Goal: Check status: Check status

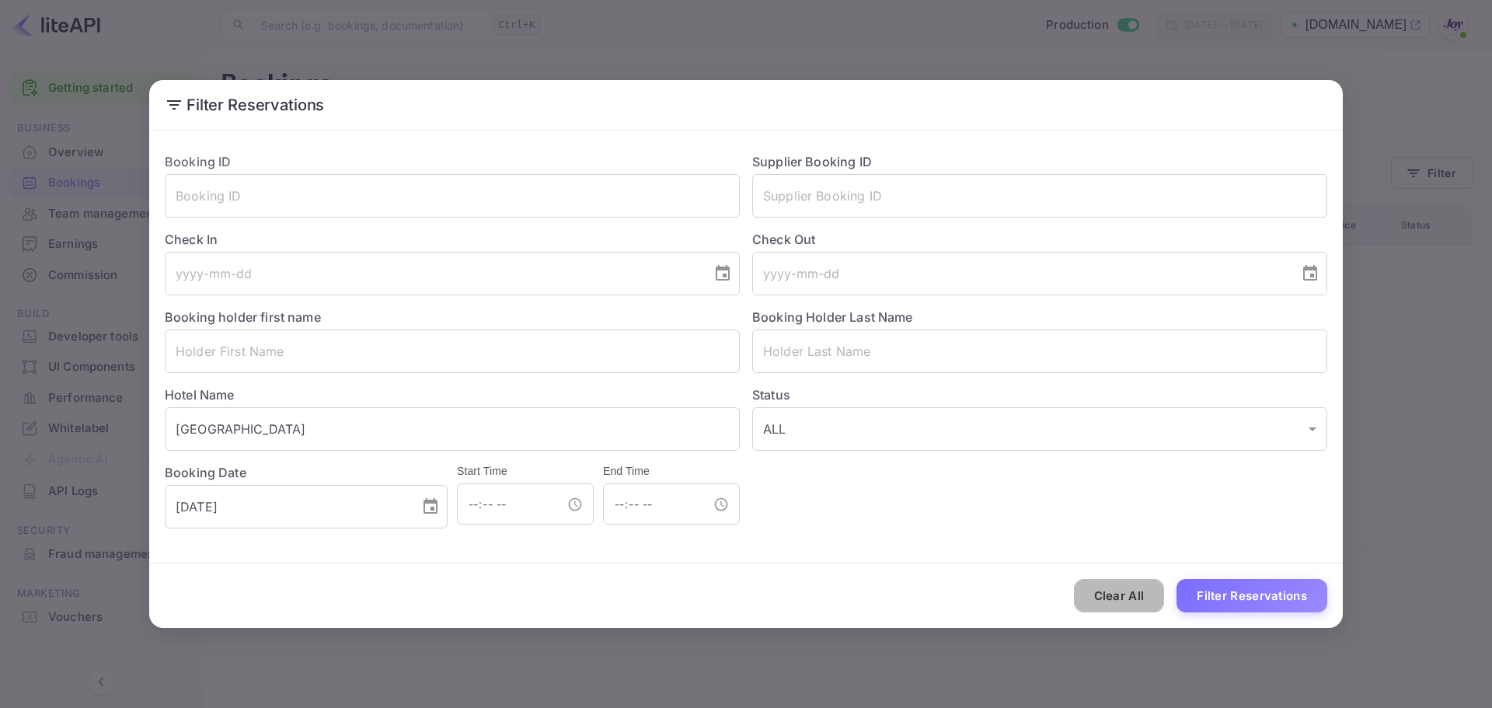
click at [1092, 599] on button "Clear All" at bounding box center [1119, 595] width 91 height 33
click at [239, 197] on input "text" at bounding box center [452, 196] width 575 height 44
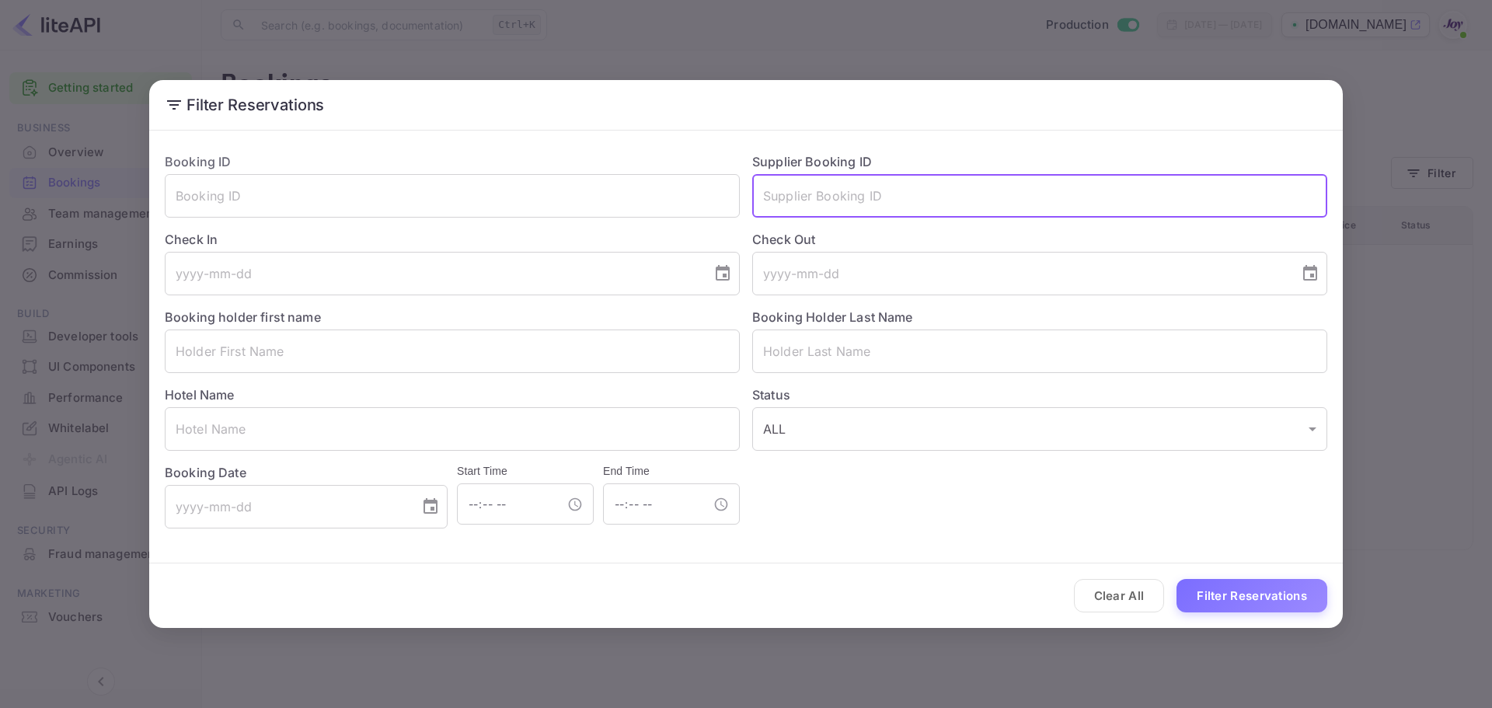
click at [882, 209] on input "text" at bounding box center [1039, 196] width 575 height 44
paste input "9071558668920"
type input "9071558668920"
click at [1242, 601] on button "Filter Reservations" at bounding box center [1251, 595] width 151 height 33
click at [819, 203] on input "9071558668920" at bounding box center [1039, 196] width 575 height 44
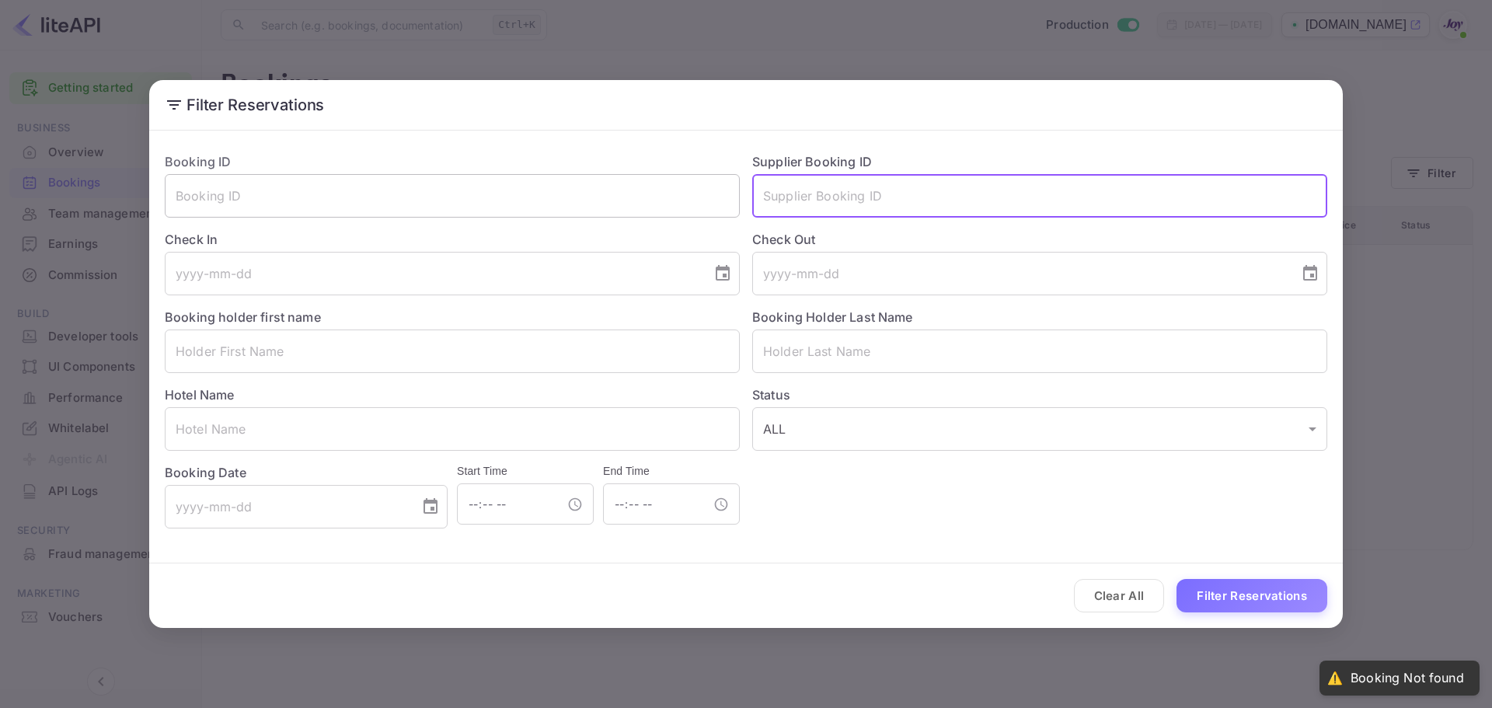
click at [326, 200] on input "text" at bounding box center [452, 196] width 575 height 44
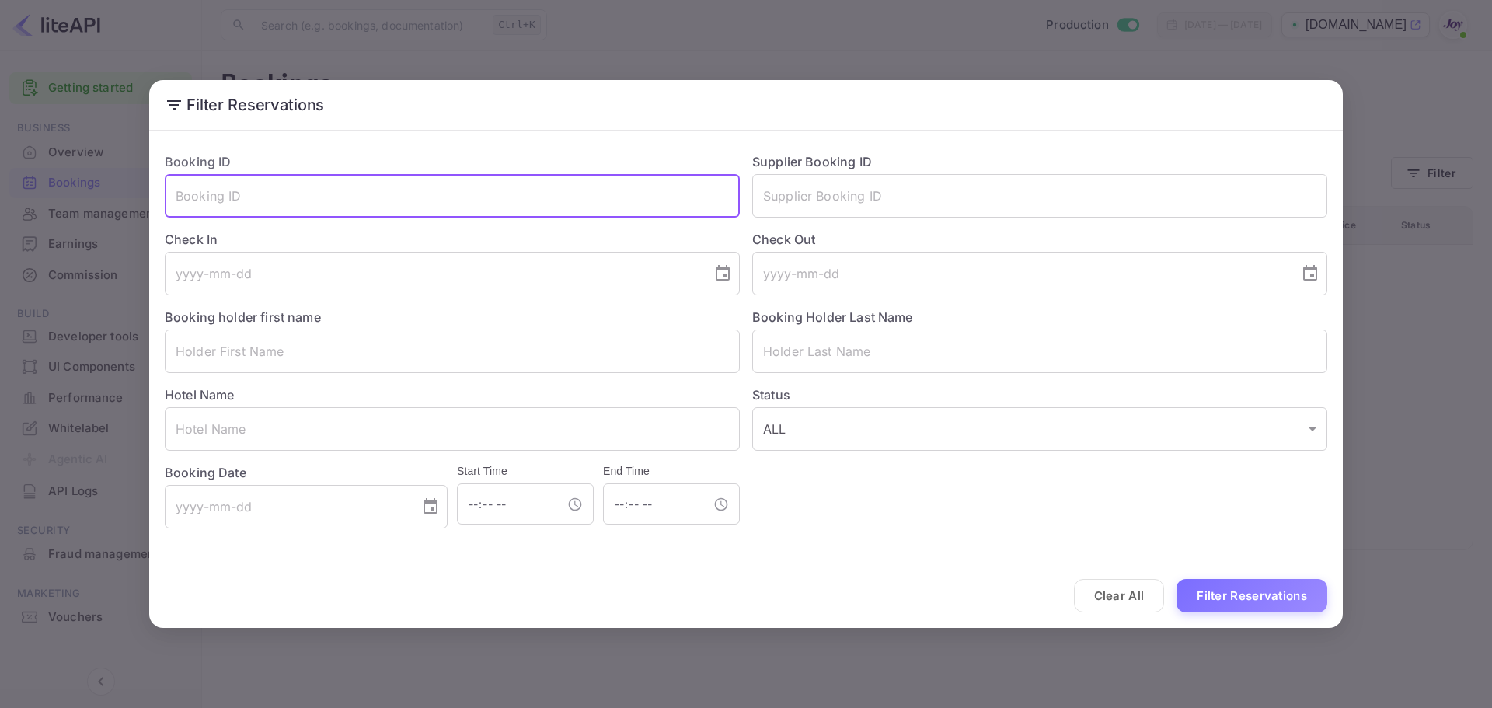
paste input "9071558668920"
type input "9071558668920"
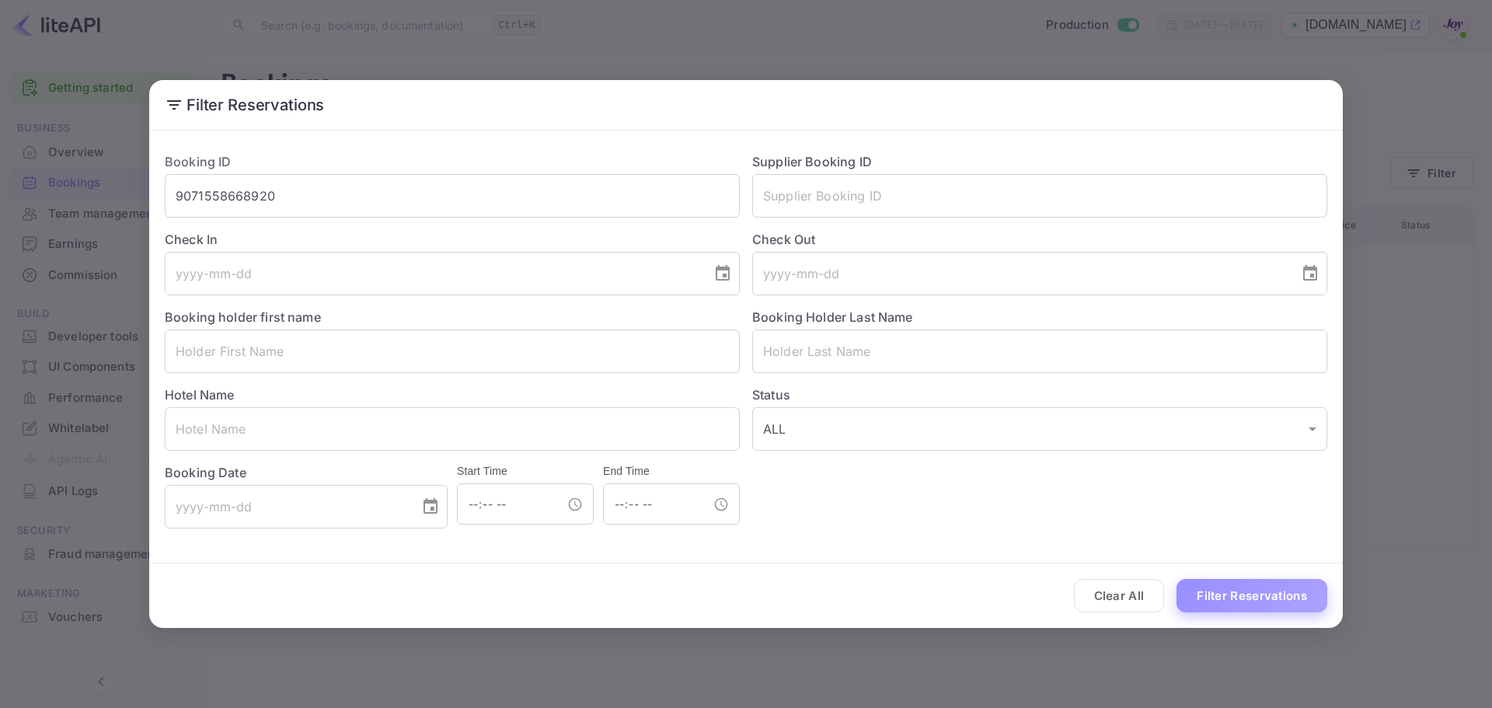
click at [1229, 590] on button "Filter Reservations" at bounding box center [1251, 595] width 151 height 33
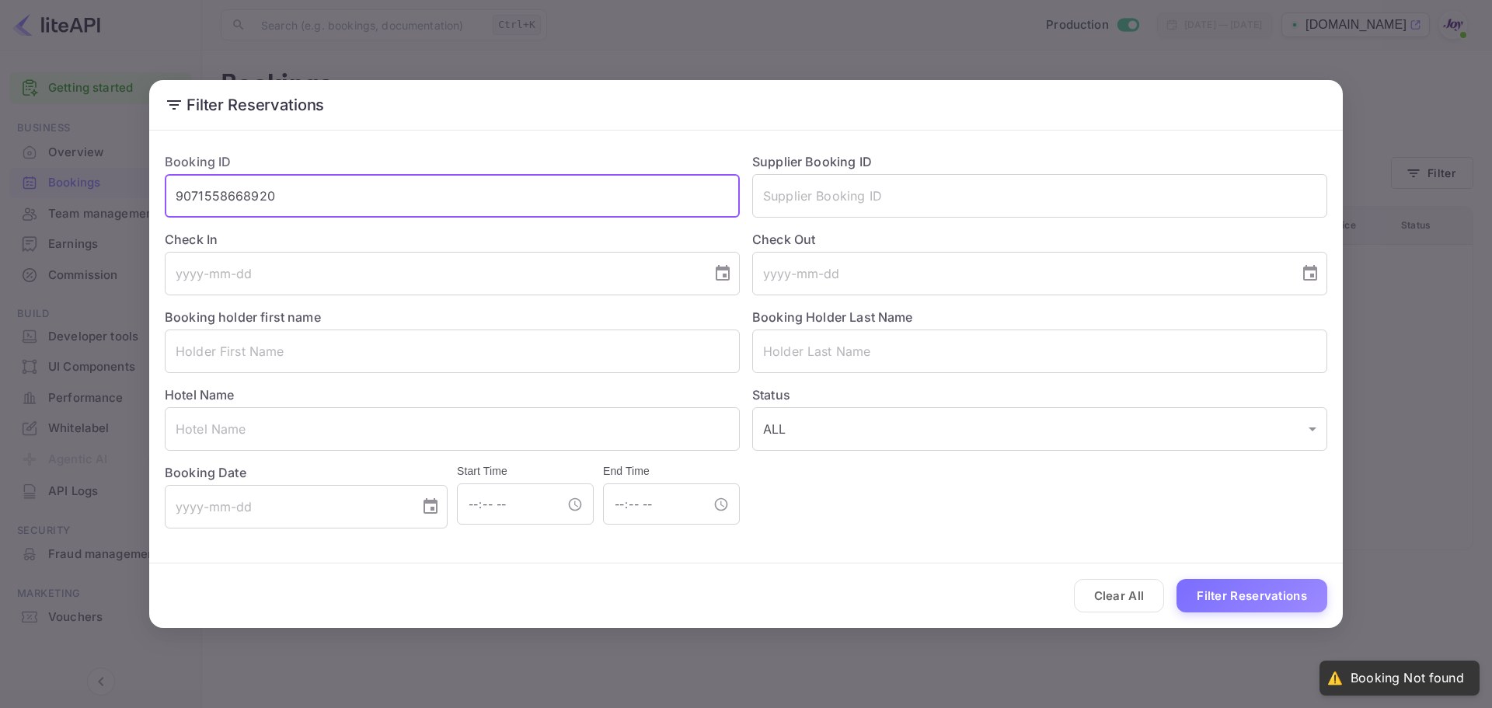
click at [534, 193] on input "9071558668920" at bounding box center [452, 196] width 575 height 44
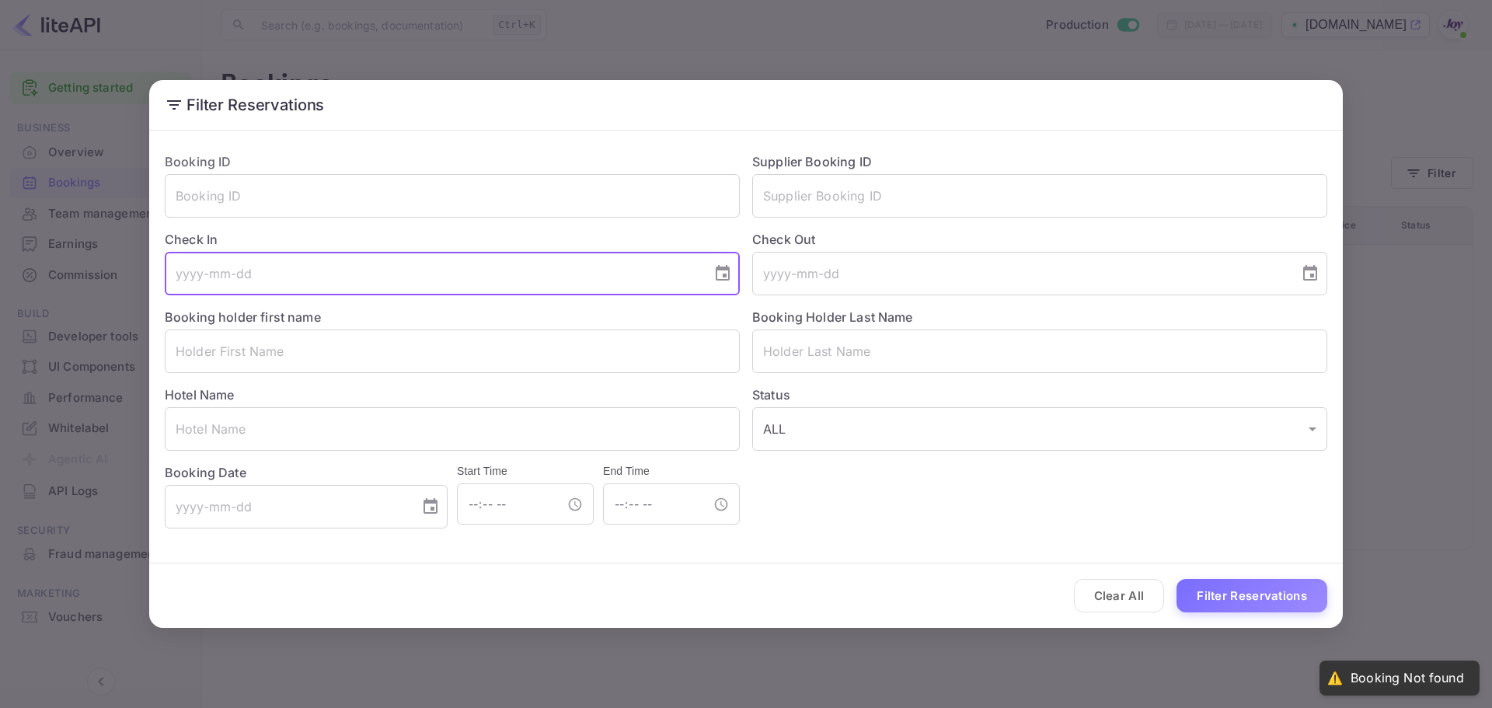
click at [367, 264] on input "tel" at bounding box center [433, 274] width 536 height 44
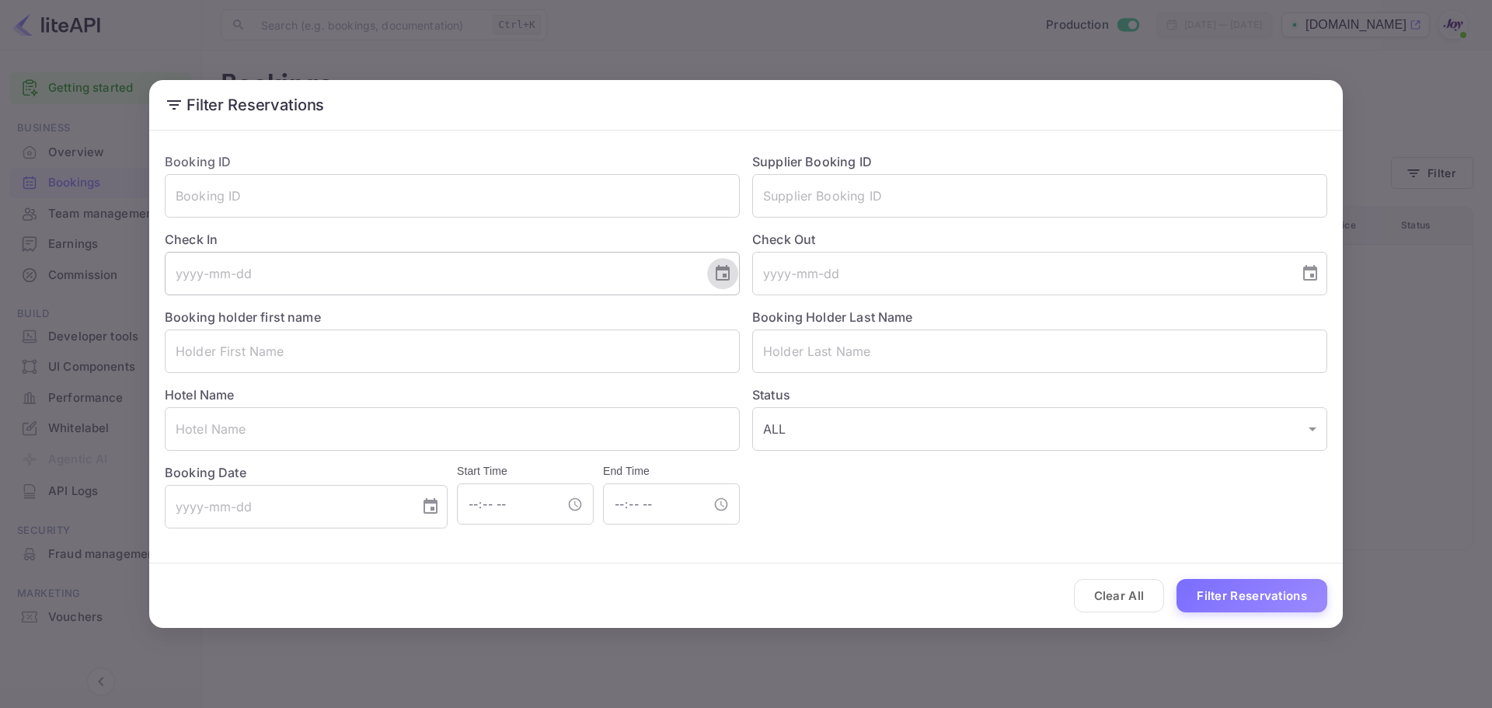
click at [726, 277] on icon "Choose date" at bounding box center [723, 273] width 14 height 16
click at [531, 312] on icon "Next month" at bounding box center [534, 319] width 19 height 19
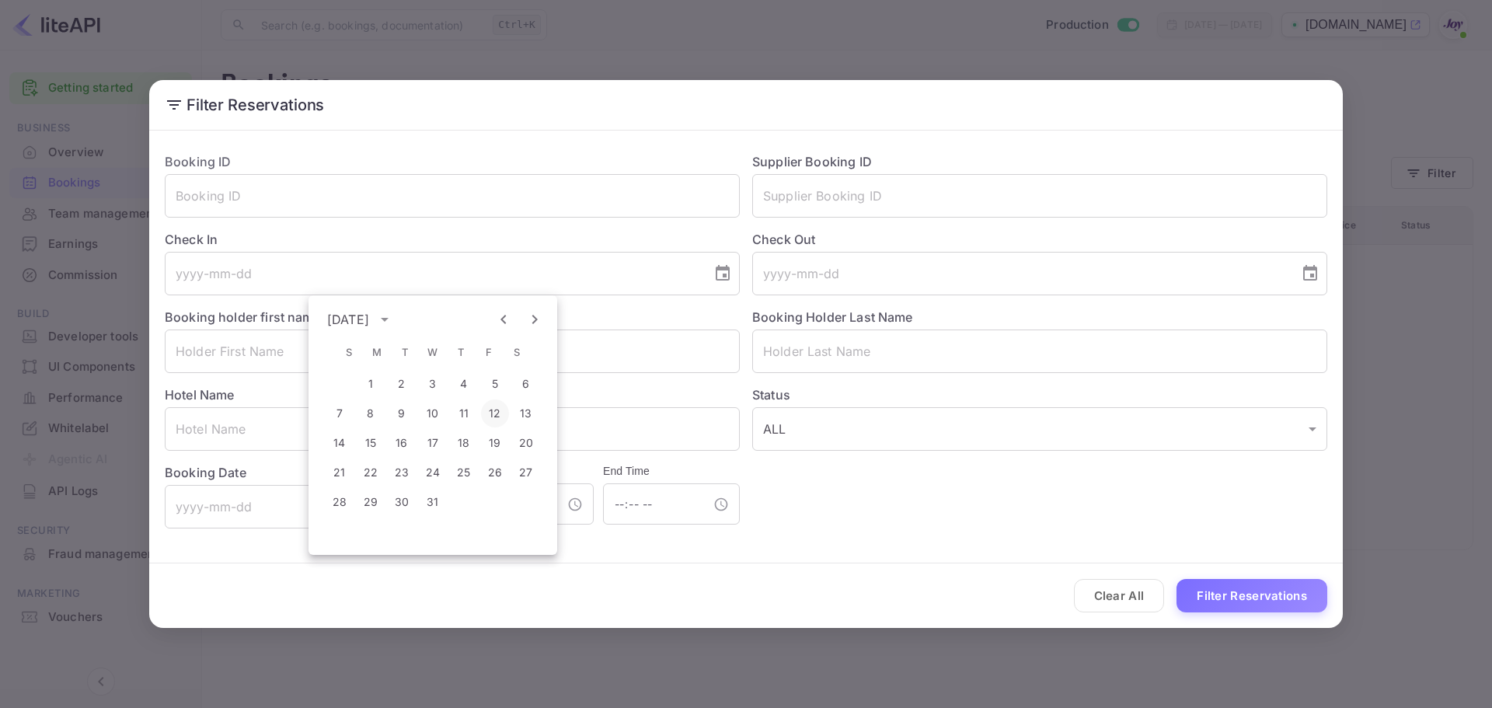
click at [499, 413] on button "12" at bounding box center [495, 413] width 28 height 28
type input "[DATE]"
click at [1310, 270] on icon "Choose date" at bounding box center [1310, 273] width 14 height 16
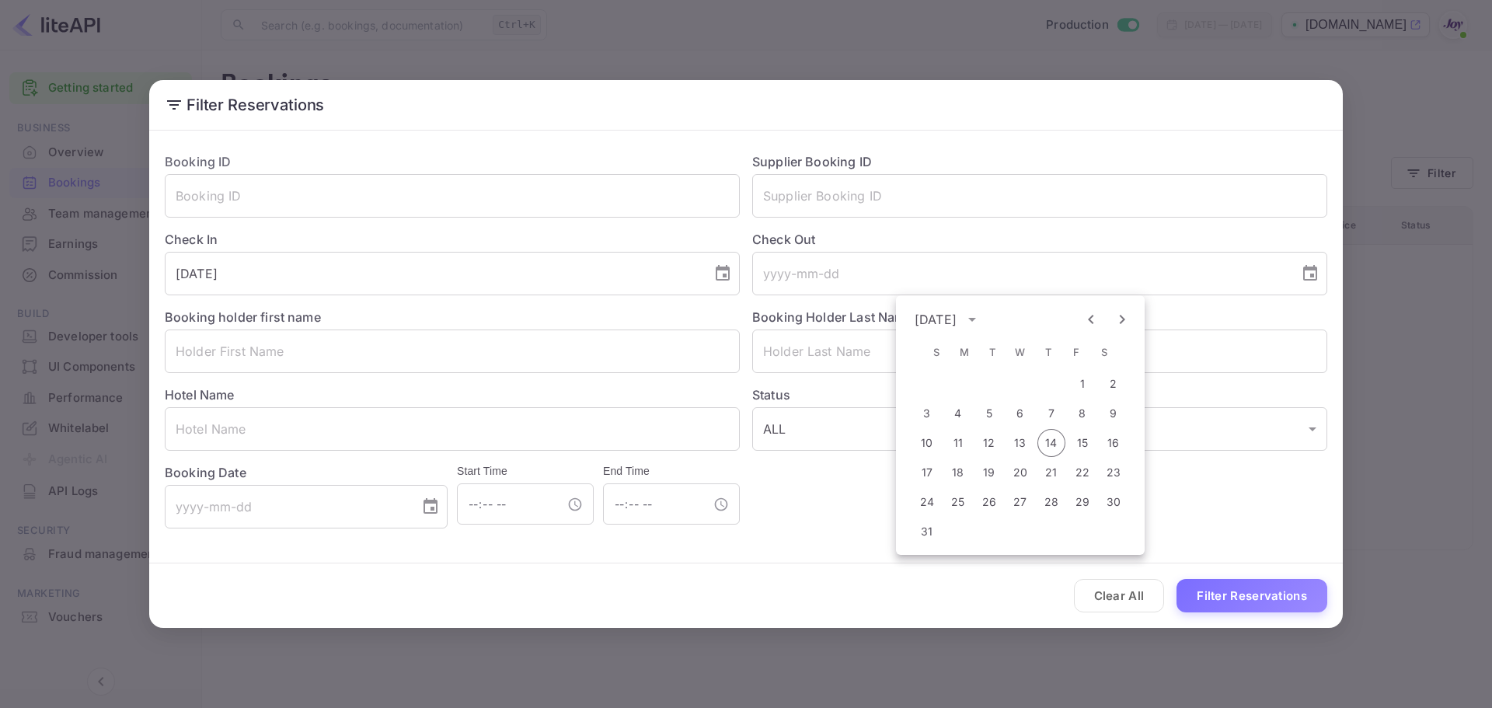
click at [1117, 323] on icon "Next month" at bounding box center [1122, 319] width 19 height 19
click at [937, 447] on button "14" at bounding box center [927, 443] width 28 height 28
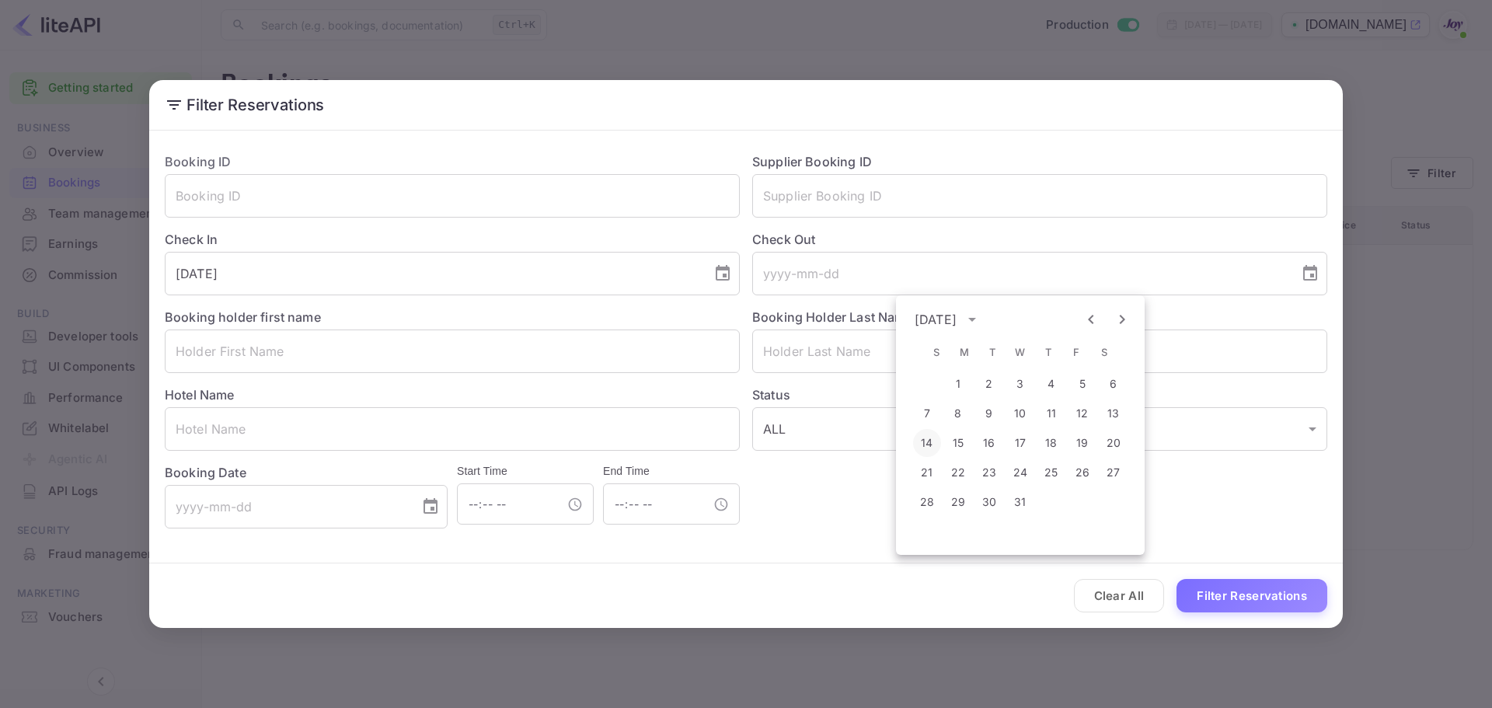
type input "[DATE]"
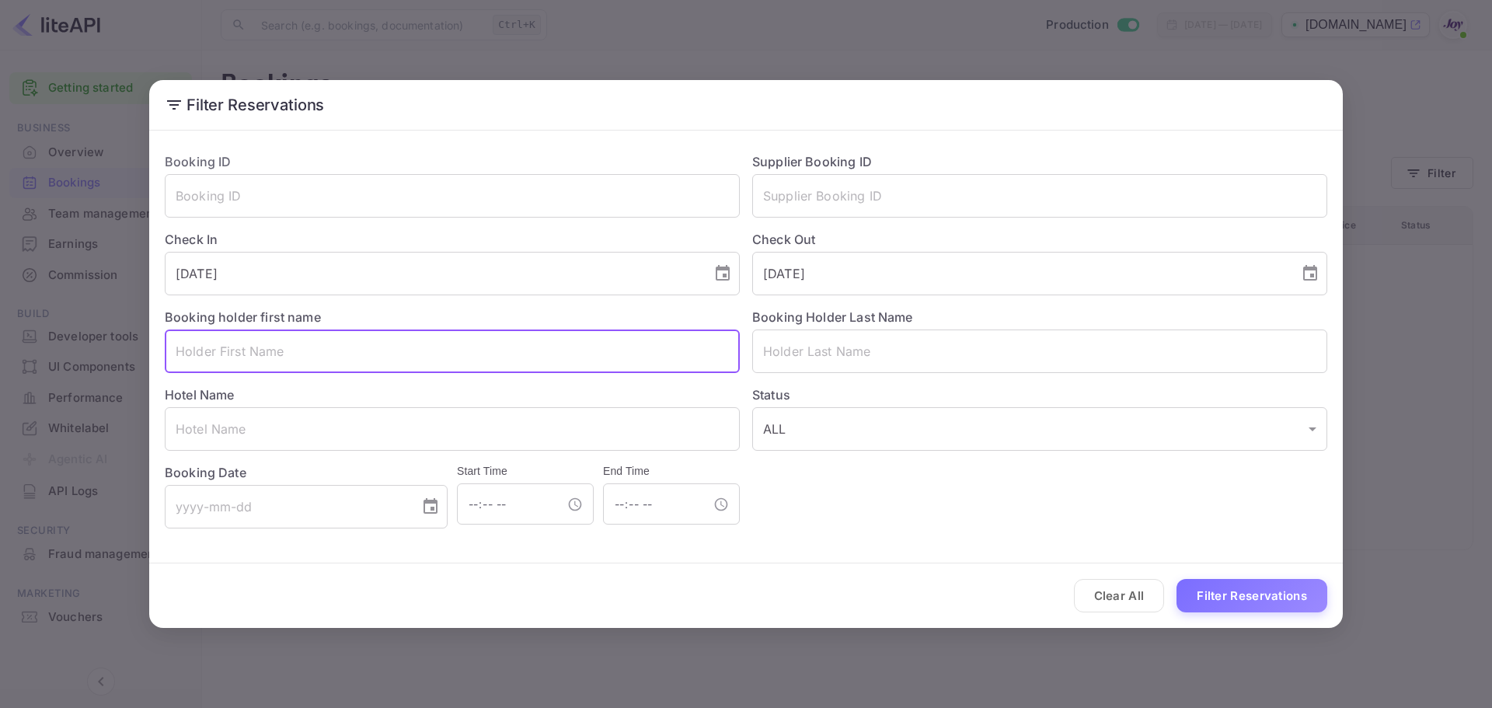
click at [713, 363] on input "text" at bounding box center [452, 351] width 575 height 44
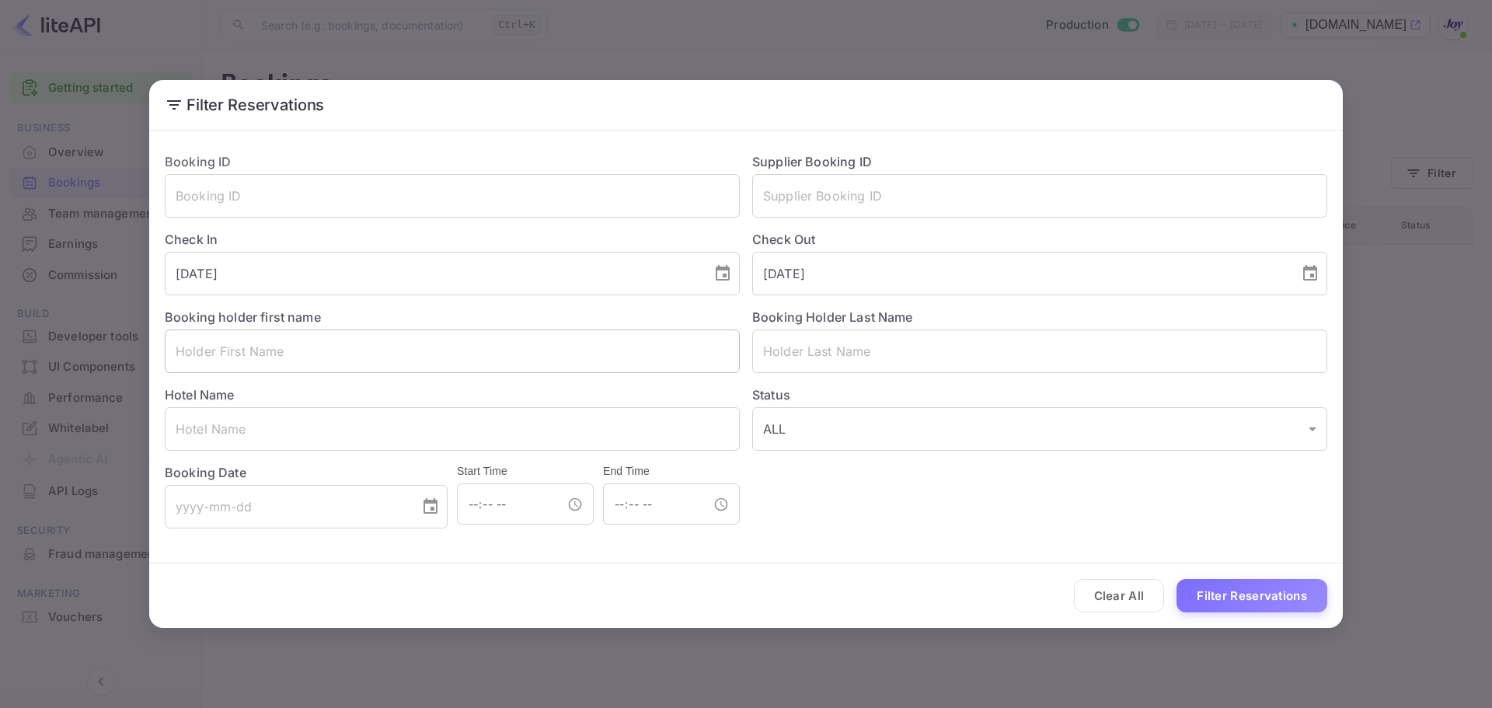
click at [440, 356] on input "text" at bounding box center [452, 351] width 575 height 44
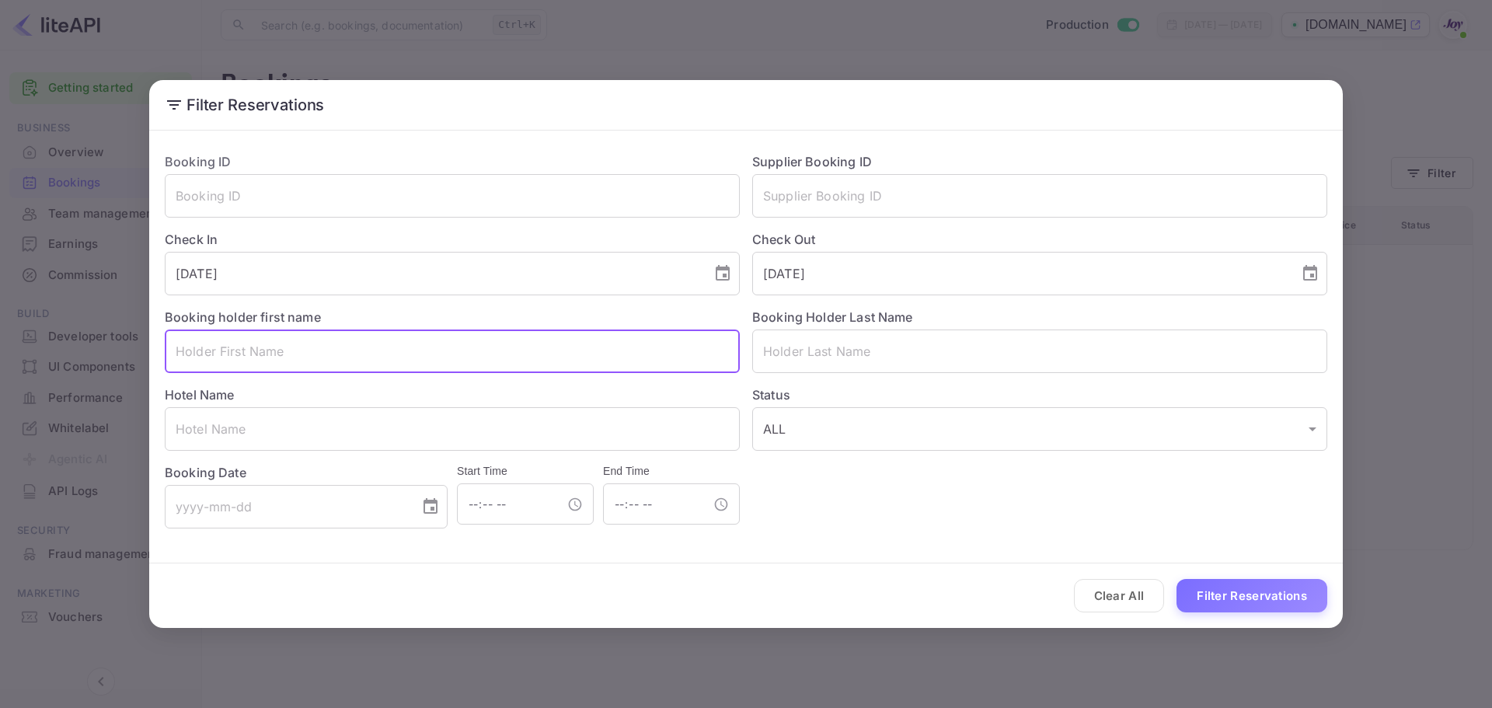
paste input "[PERSON_NAME]"
type input "[PERSON_NAME]"
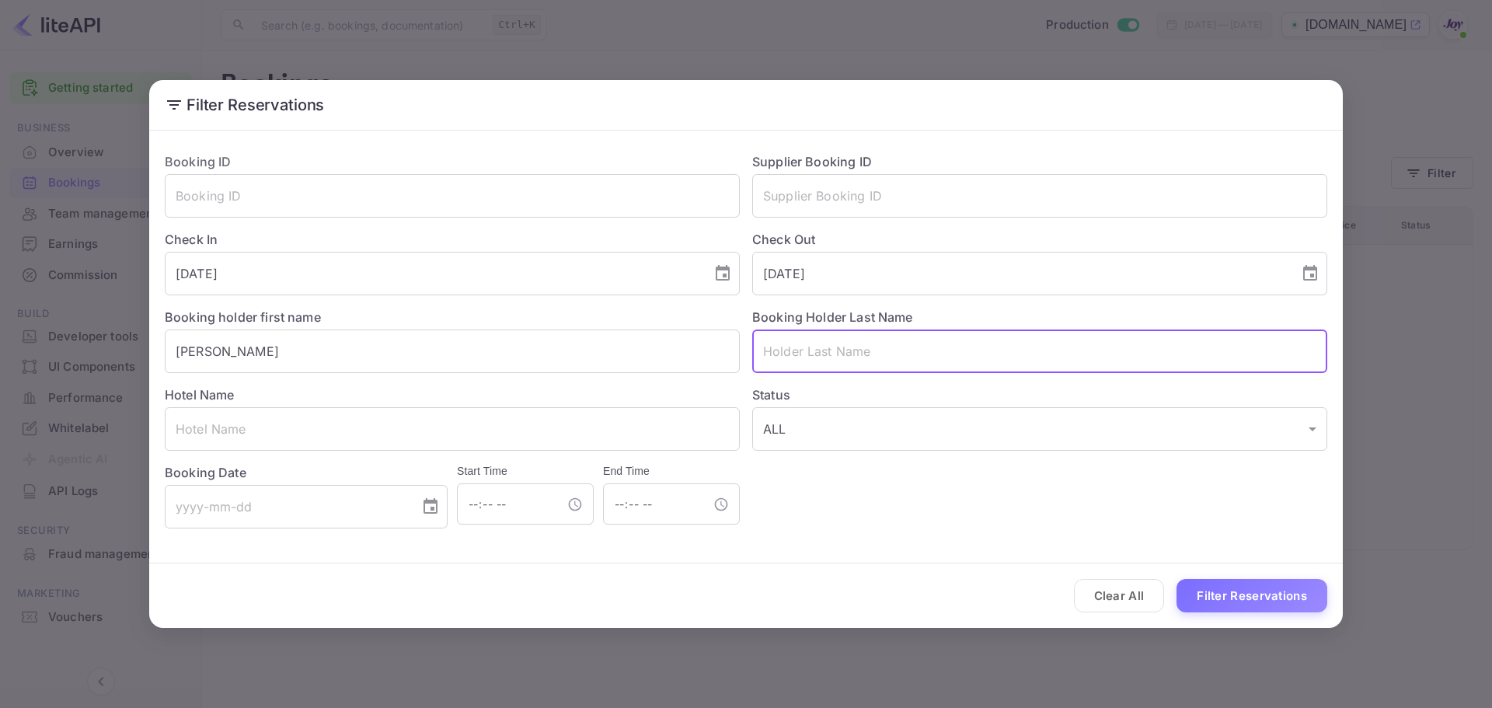
click at [827, 355] on input "text" at bounding box center [1039, 351] width 575 height 44
type input "Loeb"
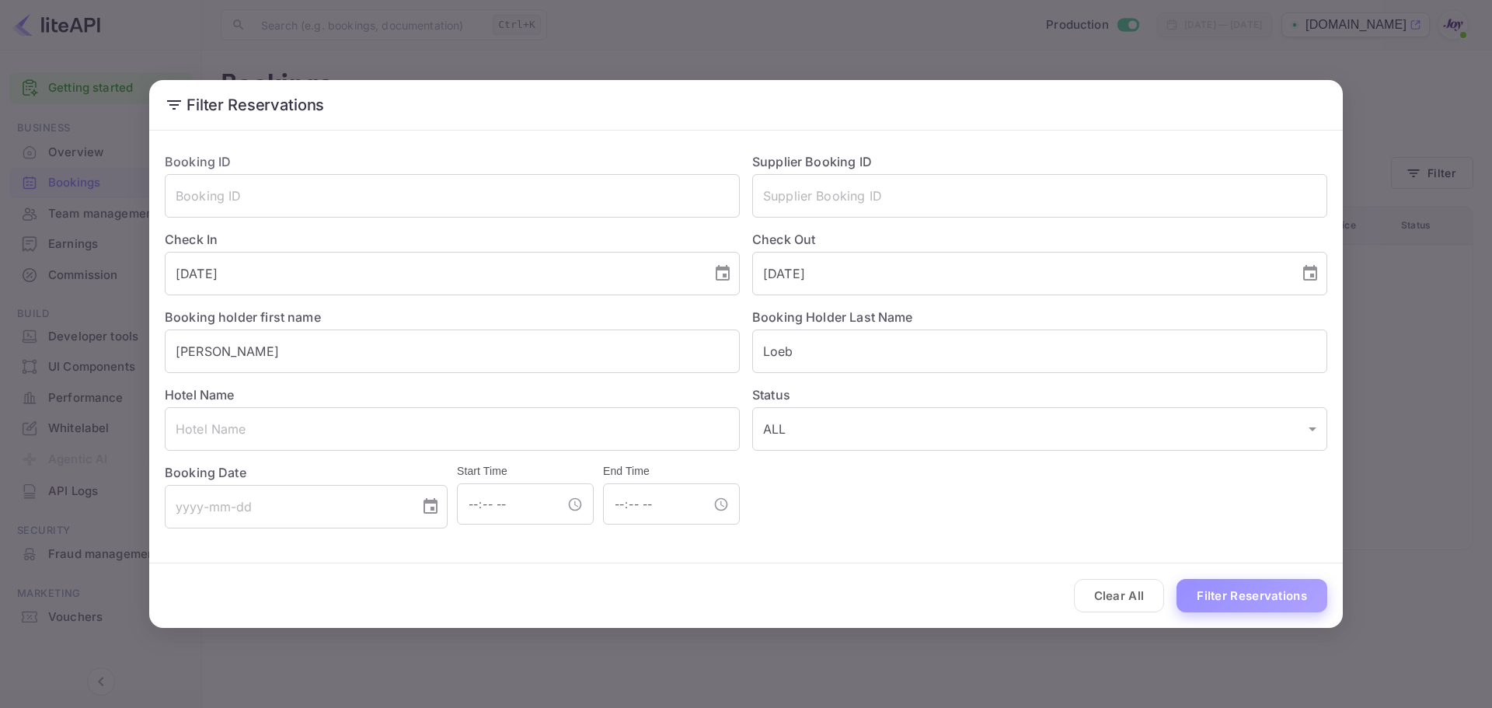
click at [1221, 590] on button "Filter Reservations" at bounding box center [1251, 595] width 151 height 33
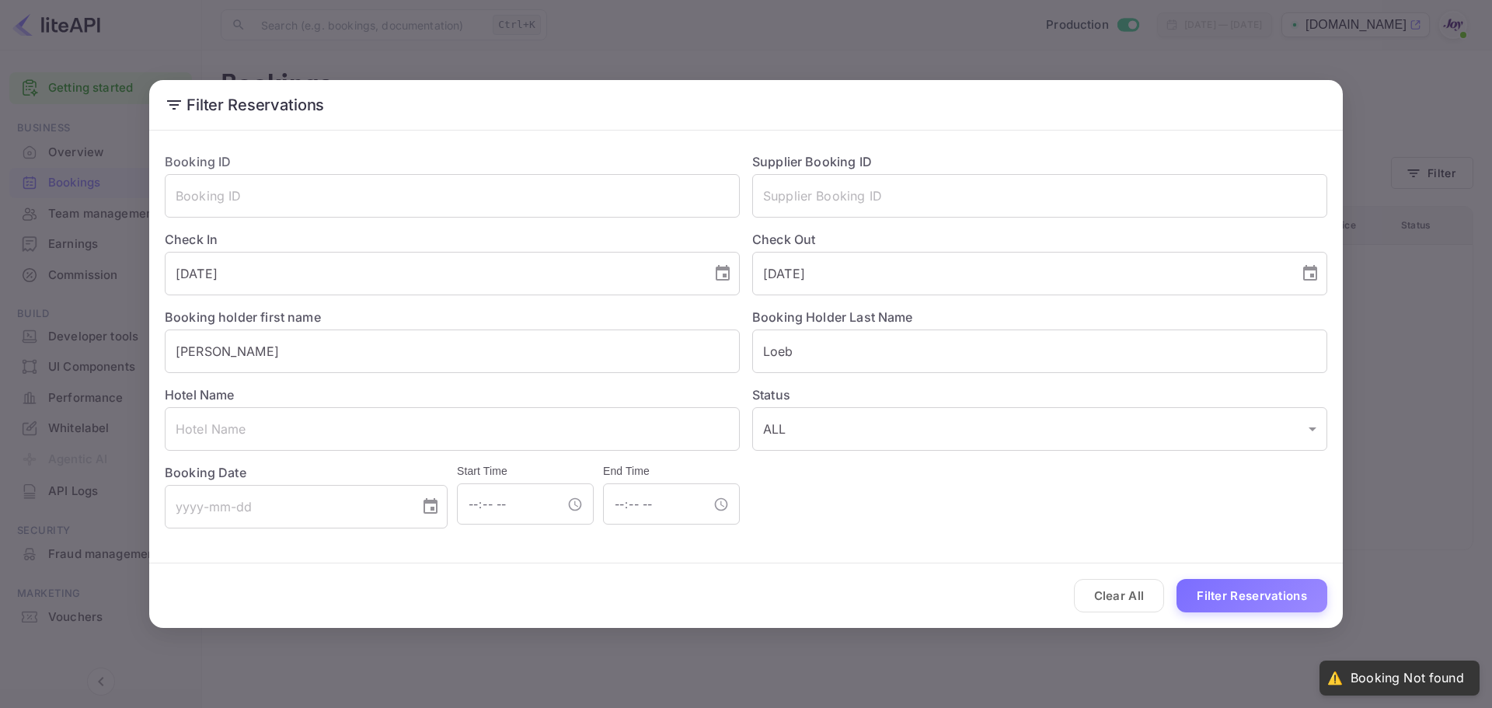
click at [1390, 426] on div "Filter Reservations Booking ID ​ Supplier Booking ID ​ Check In [DATE] ​ Check …" at bounding box center [746, 354] width 1492 height 708
